Goal: Transaction & Acquisition: Download file/media

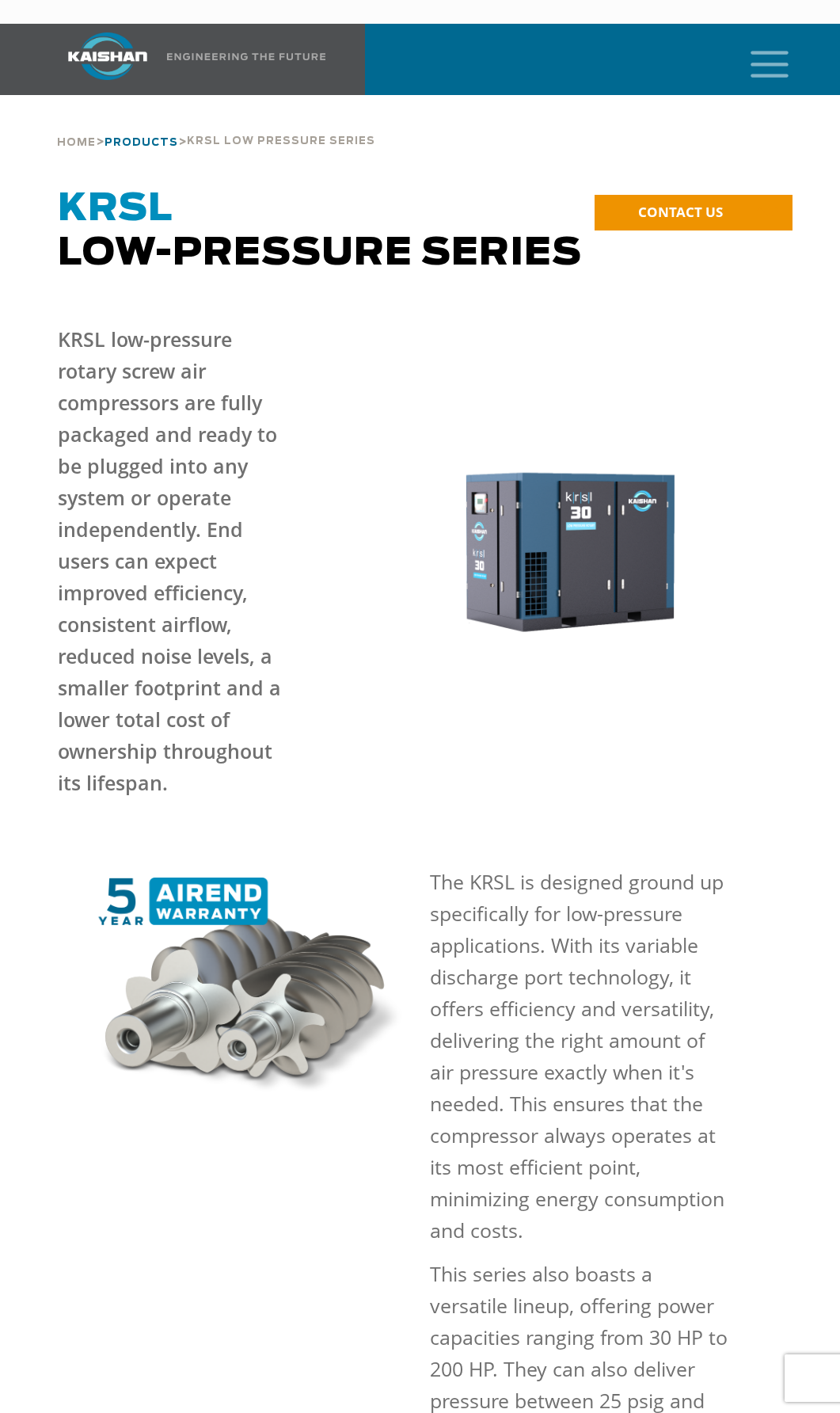
click at [140, 138] on span "PRODUCTS" at bounding box center [141, 143] width 73 height 11
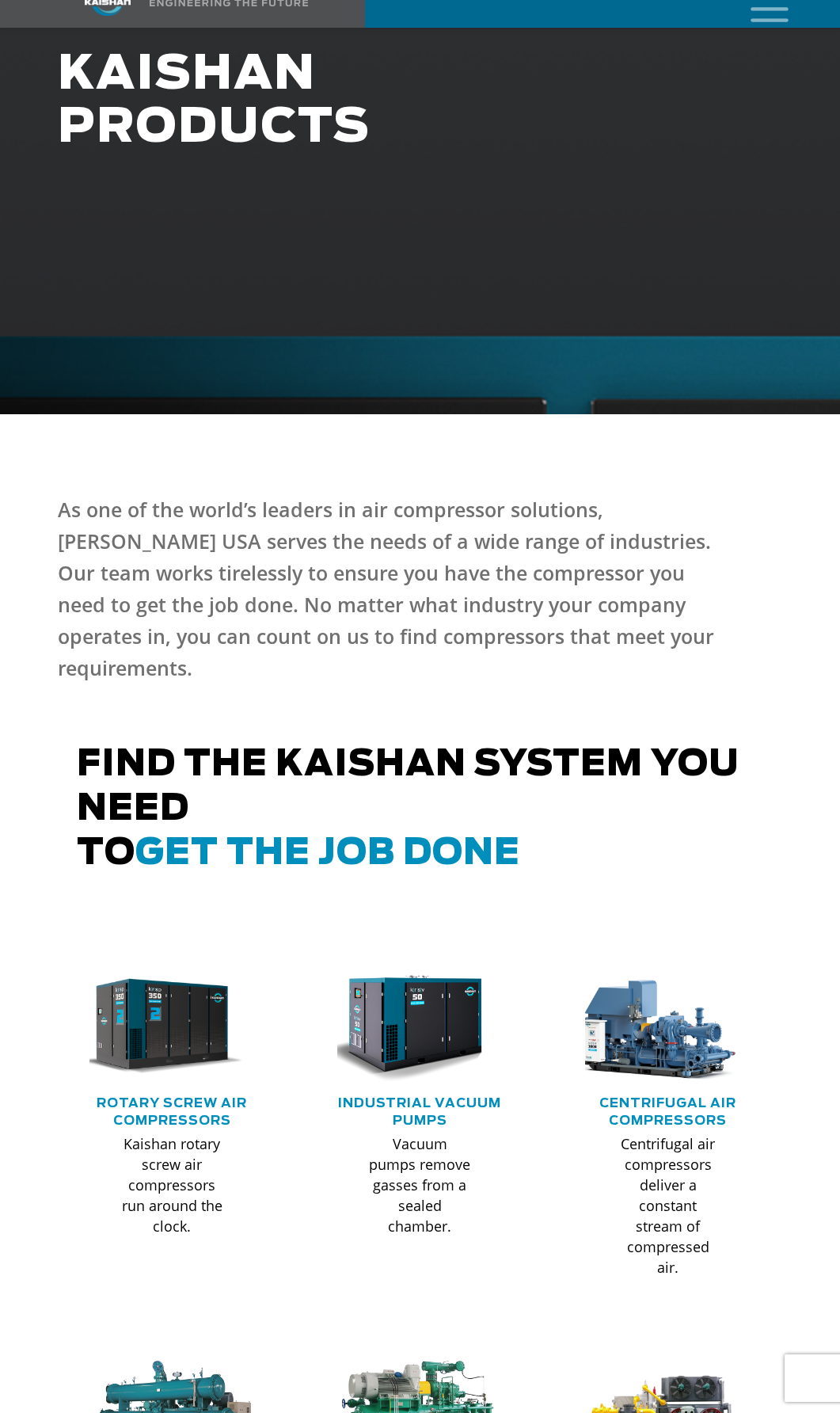
scroll to position [475, 0]
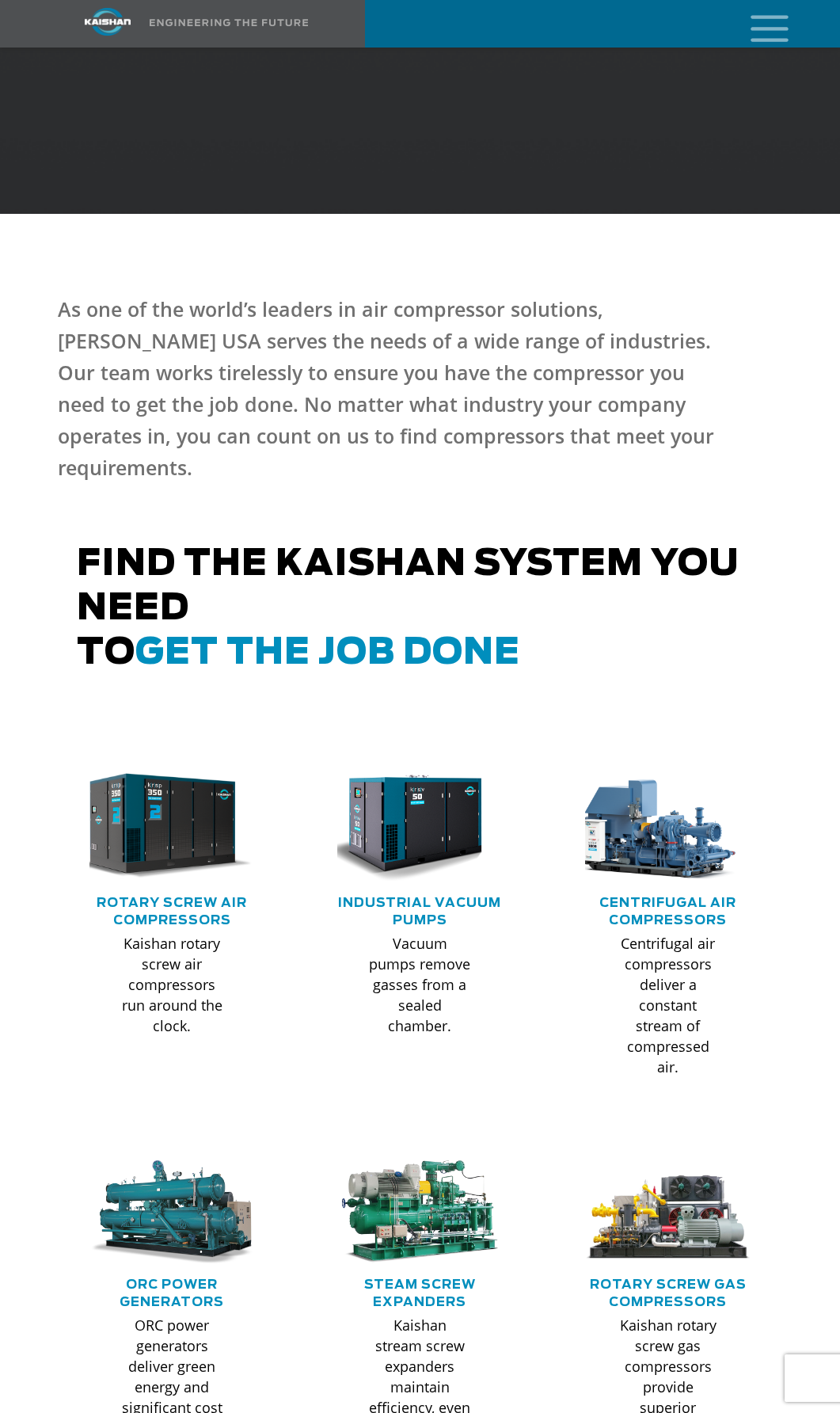
click at [142, 778] on img at bounding box center [160, 825] width 182 height 122
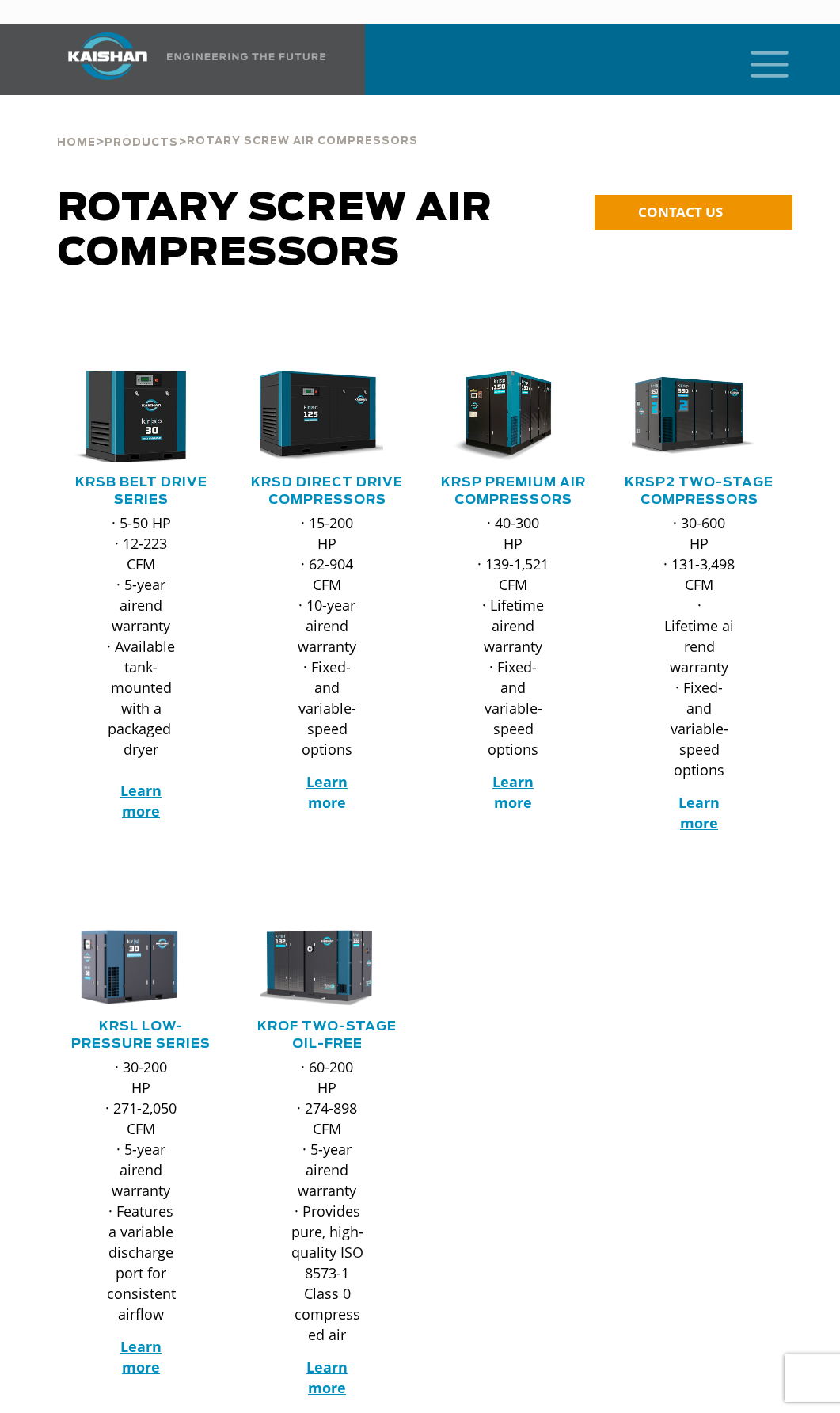
click at [122, 406] on img at bounding box center [129, 416] width 149 height 101
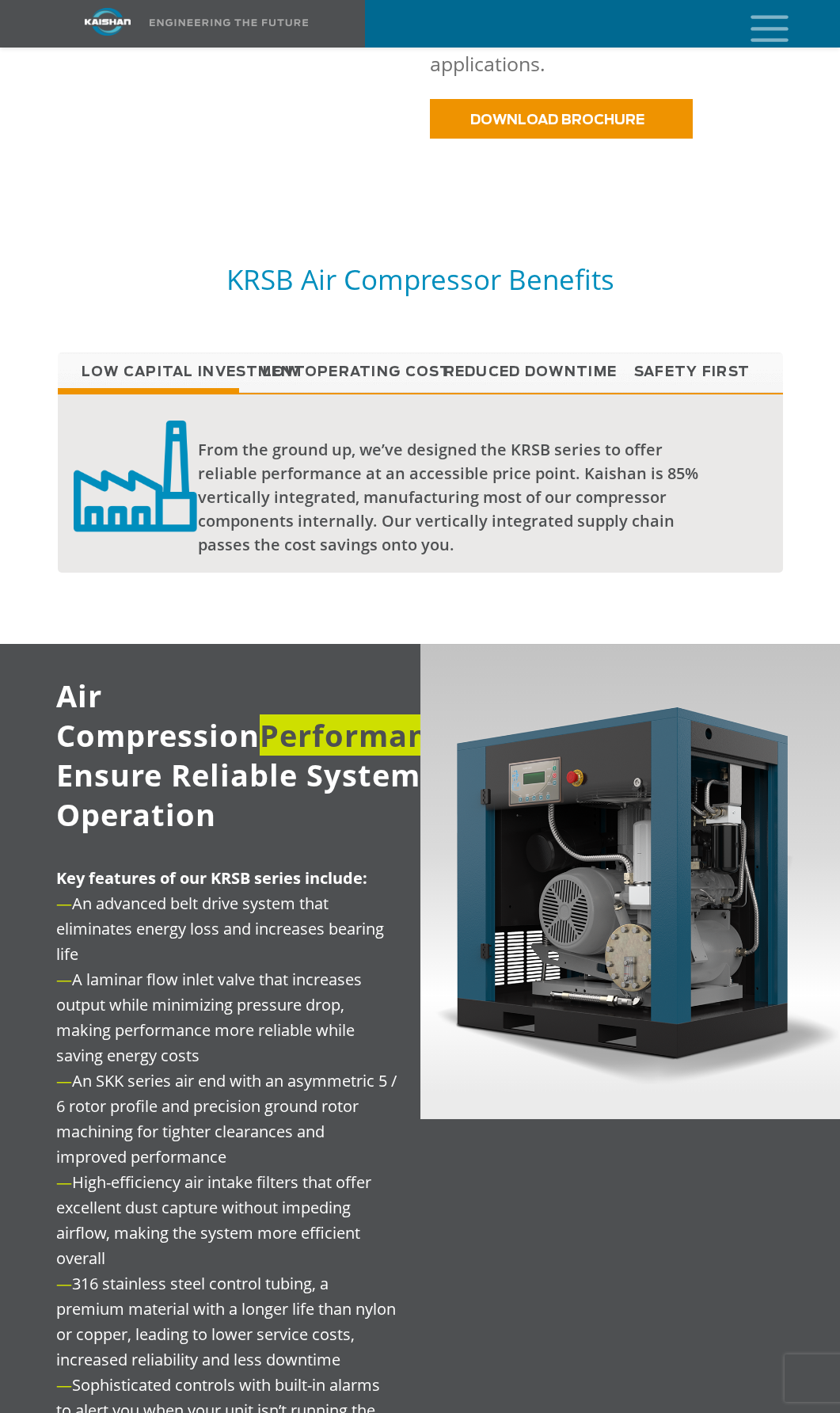
scroll to position [1080, 0]
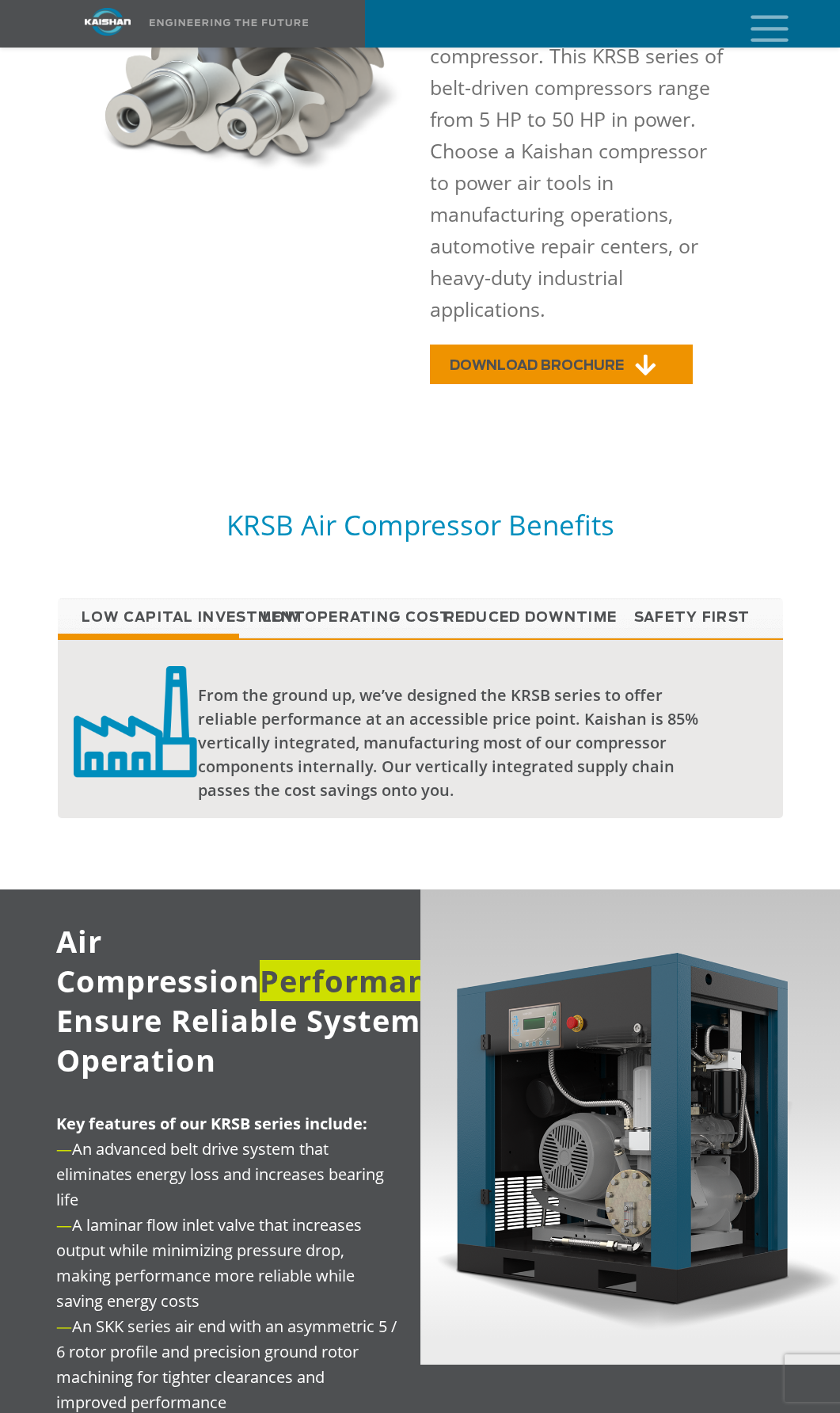
click at [634, 345] on link "DOWNLOAD BROCHURE" at bounding box center [561, 364] width 263 height 39
